Goal: Task Accomplishment & Management: Manage account settings

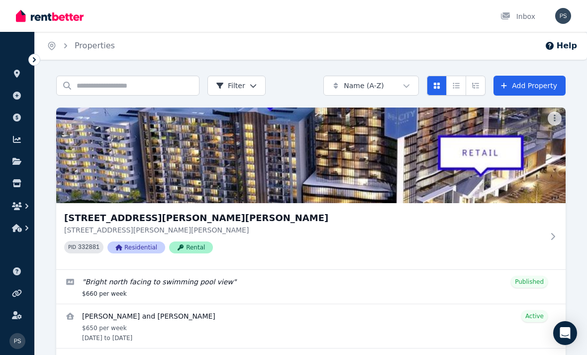
scroll to position [3, 0]
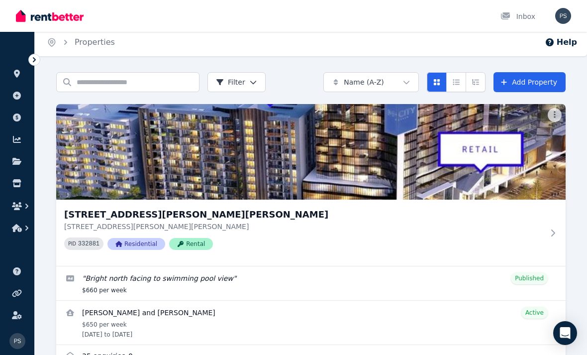
click at [555, 233] on icon at bounding box center [553, 232] width 4 height 7
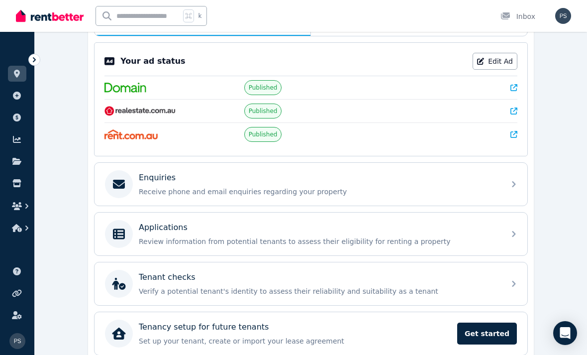
scroll to position [193, 0]
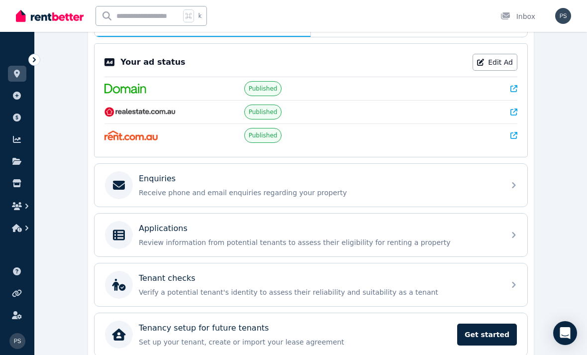
click at [509, 192] on div "Enquiries Receive phone and email enquiries regarding your property" at bounding box center [311, 185] width 433 height 43
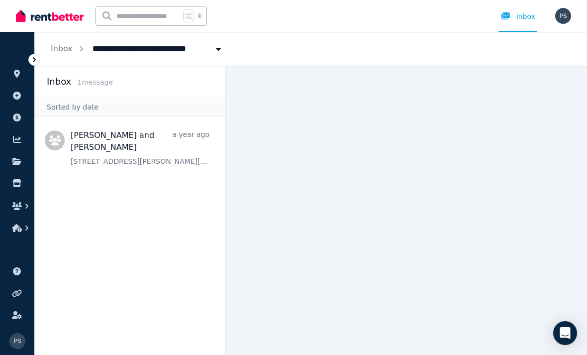
click at [117, 47] on span "[STREET_ADDRESS][PERSON_NAME][PERSON_NAME]" at bounding box center [201, 48] width 229 height 16
type input "**********"
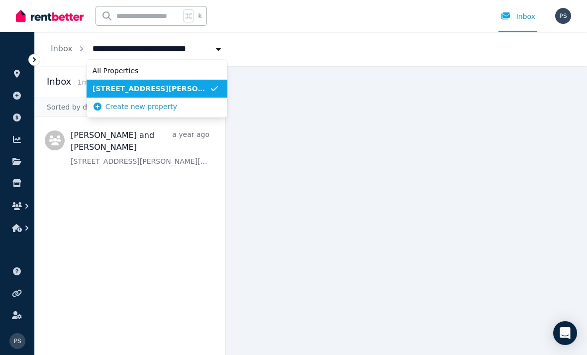
click at [154, 85] on span "[STREET_ADDRESS][PERSON_NAME][PERSON_NAME]" at bounding box center [151, 89] width 117 height 10
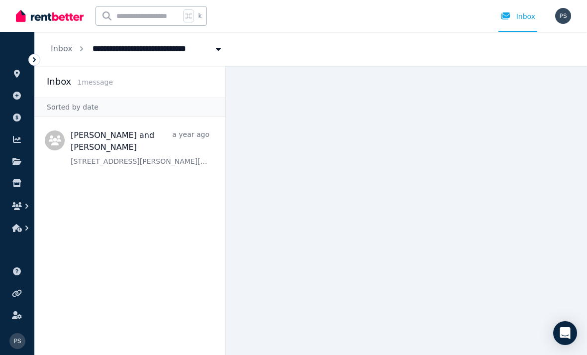
click at [35, 62] on icon at bounding box center [34, 60] width 10 height 10
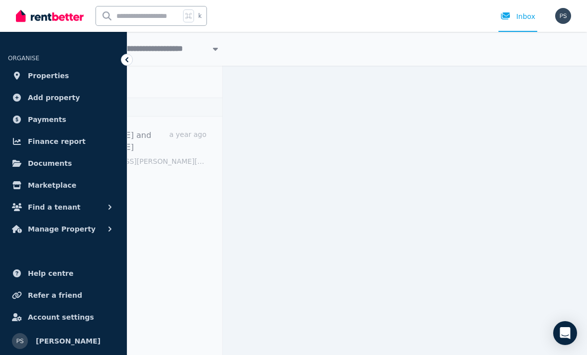
click at [38, 77] on span "Properties" at bounding box center [48, 76] width 41 height 12
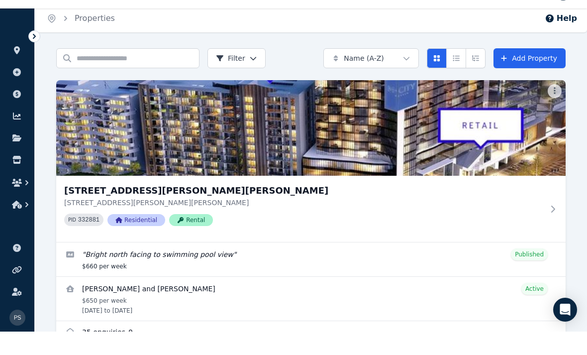
scroll to position [3, 0]
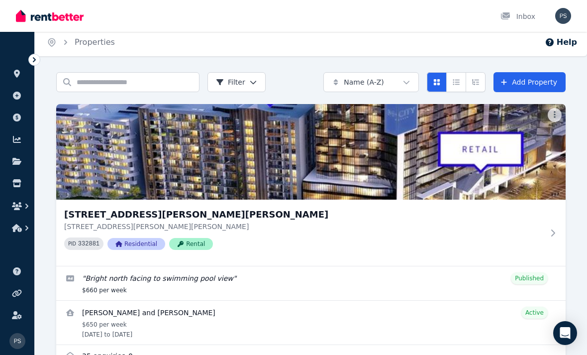
click at [555, 235] on icon at bounding box center [553, 232] width 4 height 7
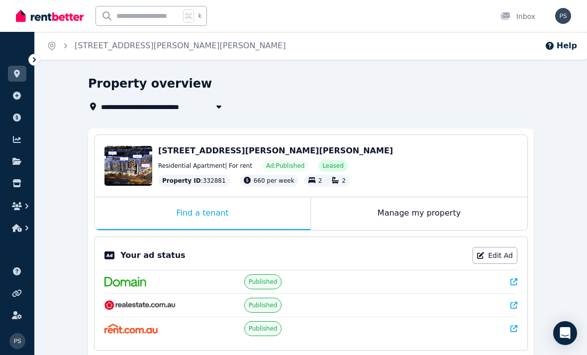
click at [517, 283] on icon at bounding box center [513, 281] width 7 height 7
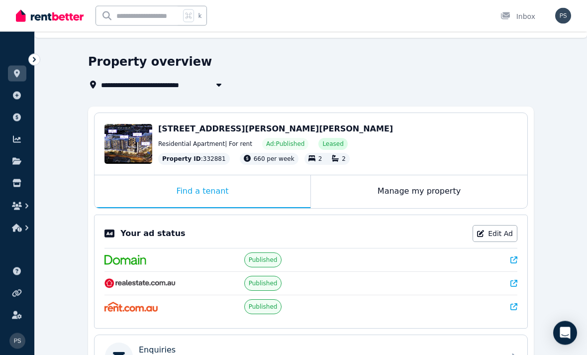
scroll to position [29, 0]
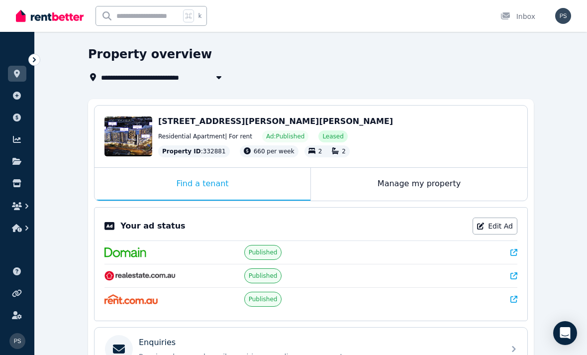
click at [505, 225] on link "Edit Ad" at bounding box center [495, 225] width 45 height 17
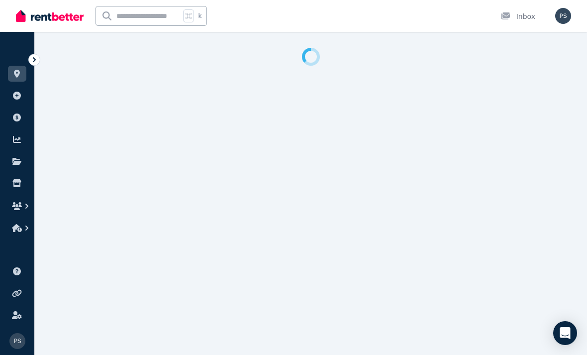
select select "**********"
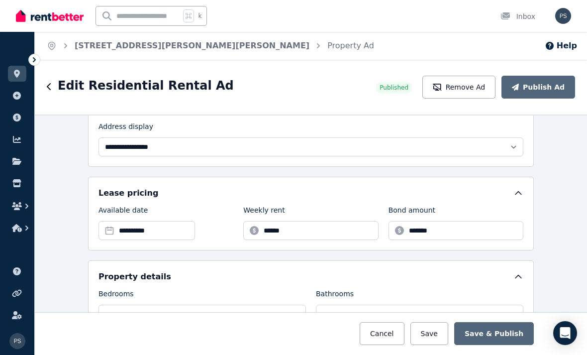
scroll to position [254, 0]
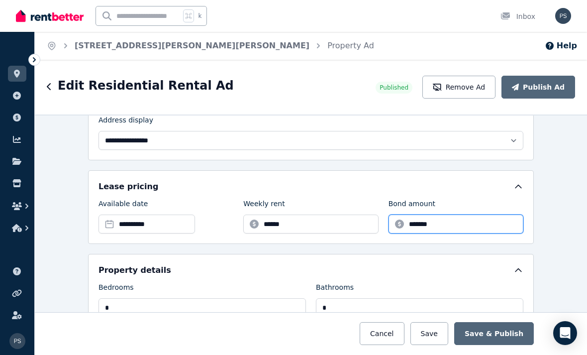
click at [457, 226] on input "*******" at bounding box center [456, 223] width 135 height 19
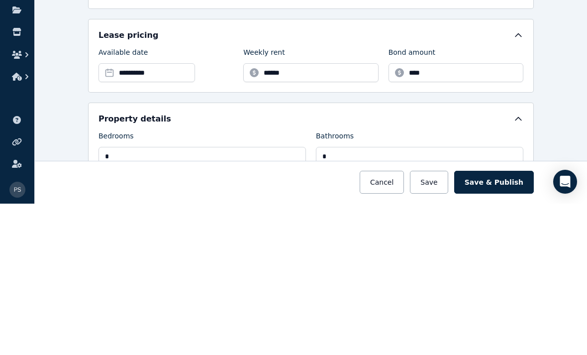
scroll to position [32, 0]
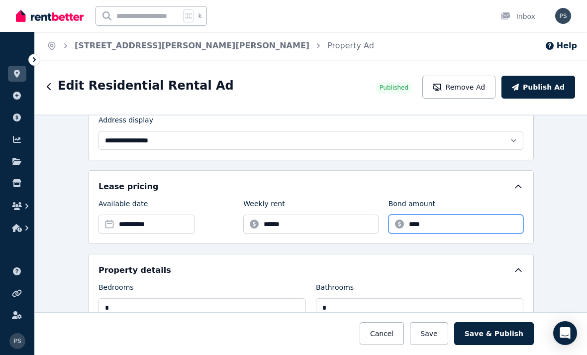
type input "****"
click at [496, 336] on button "Save & Publish" at bounding box center [494, 333] width 80 height 23
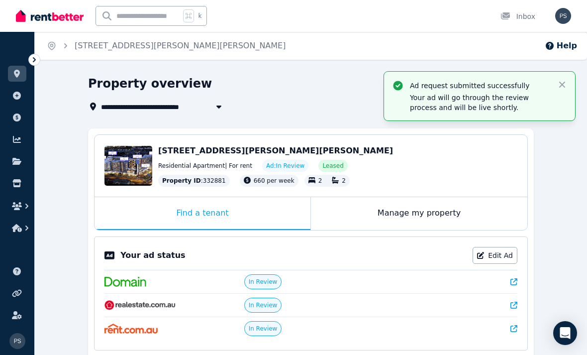
click at [516, 329] on icon at bounding box center [513, 328] width 7 height 7
click at [426, 209] on div "Manage my property" at bounding box center [419, 213] width 216 height 33
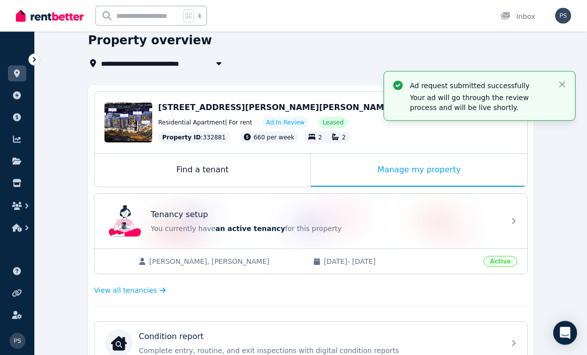
scroll to position [57, 0]
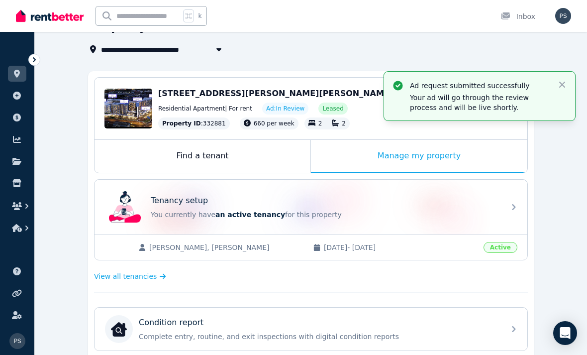
click at [511, 212] on div "Tenancy setup You currently have an active tenancy for this property" at bounding box center [311, 207] width 433 height 55
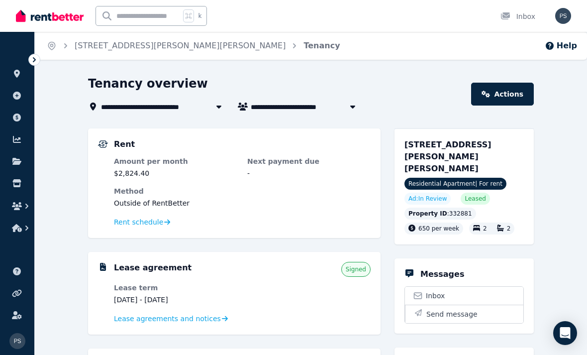
click at [563, 17] on img "button" at bounding box center [563, 16] width 16 height 16
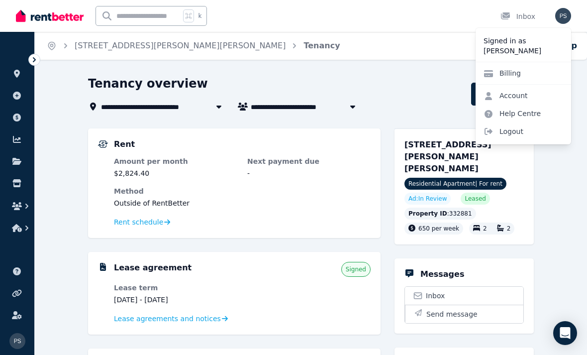
click at [513, 131] on span "Logout" at bounding box center [524, 131] width 96 height 18
